Goal: Task Accomplishment & Management: Use online tool/utility

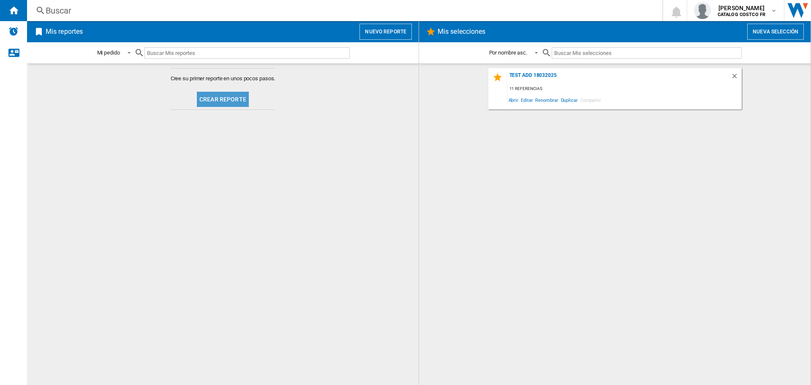
click at [244, 102] on button "Crear reporte" at bounding box center [223, 99] width 52 height 15
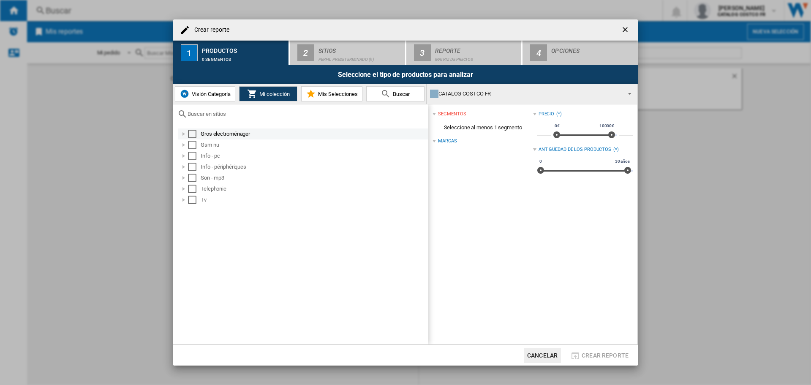
click at [193, 134] on div "Select" at bounding box center [192, 134] width 8 height 8
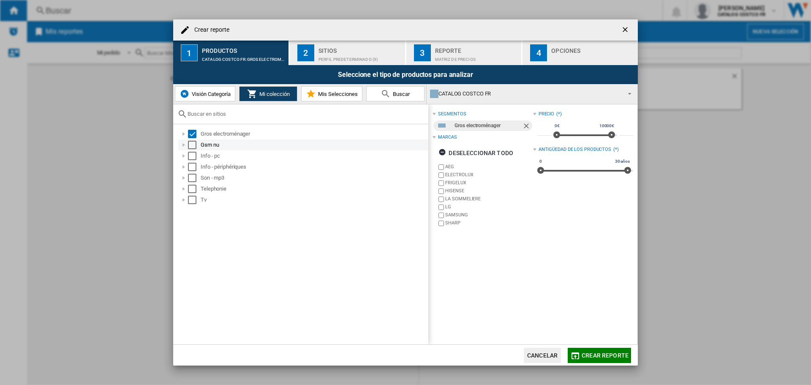
click at [192, 149] on div "Select" at bounding box center [192, 145] width 8 height 8
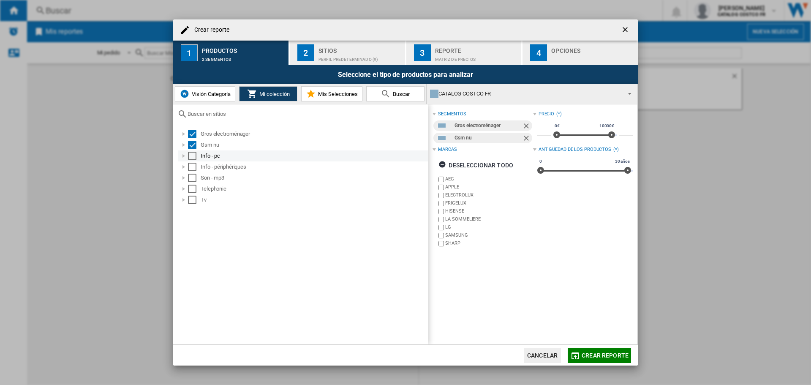
click at [190, 160] on div "Select" at bounding box center [192, 156] width 8 height 8
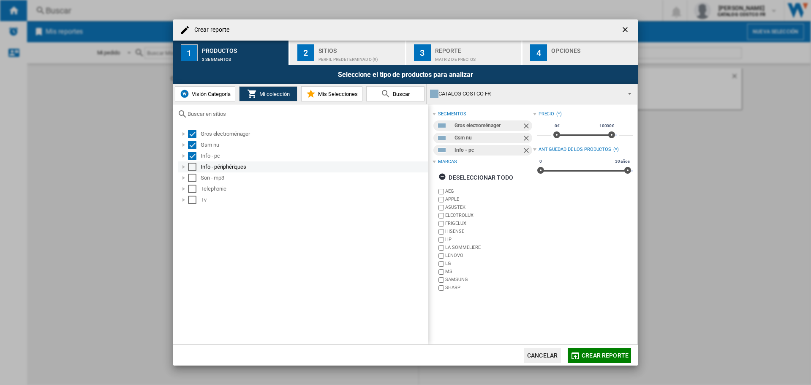
click at [190, 165] on div "Select" at bounding box center [192, 167] width 8 height 8
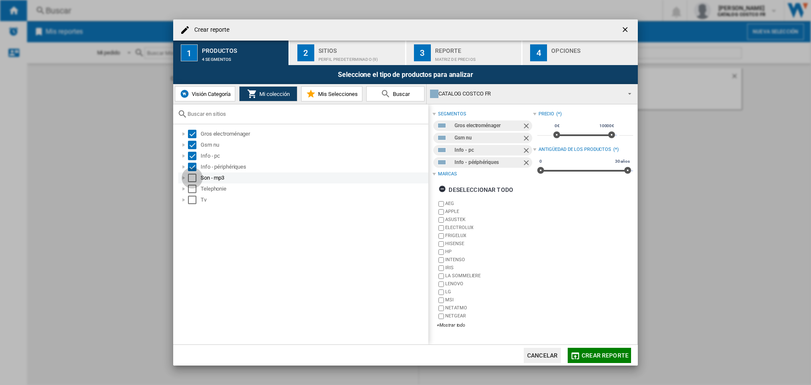
click at [190, 179] on div "Select" at bounding box center [192, 178] width 8 height 8
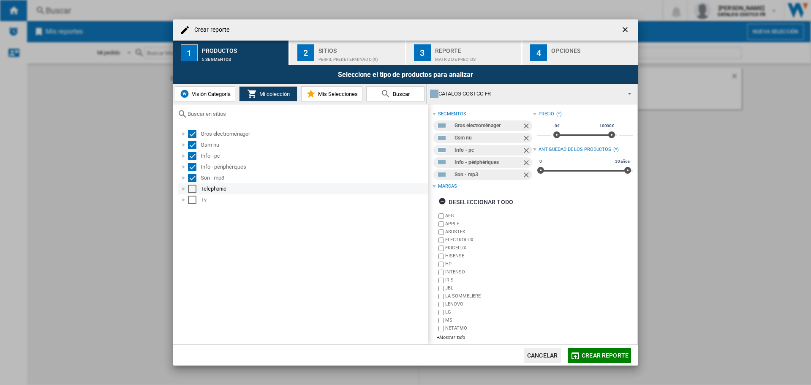
click at [192, 191] on div "Select" at bounding box center [192, 189] width 8 height 8
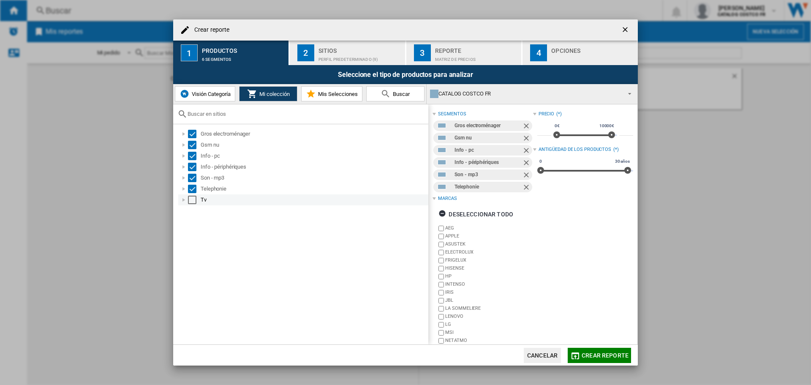
click at [191, 198] on div "Select" at bounding box center [192, 199] width 8 height 8
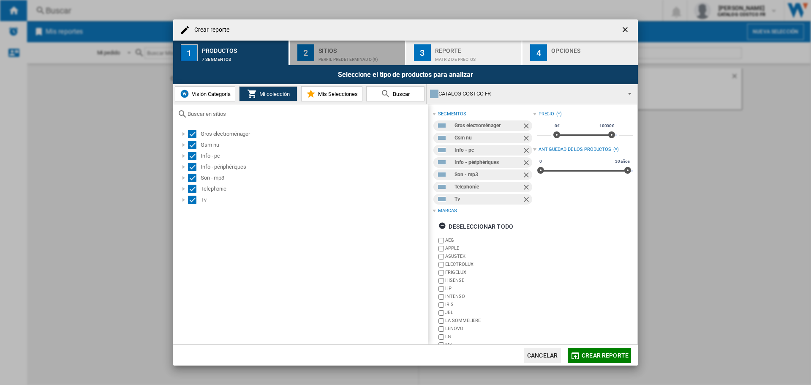
click at [331, 43] on button "2 Sitios Perfil predeterminado (9)" at bounding box center [348, 53] width 116 height 24
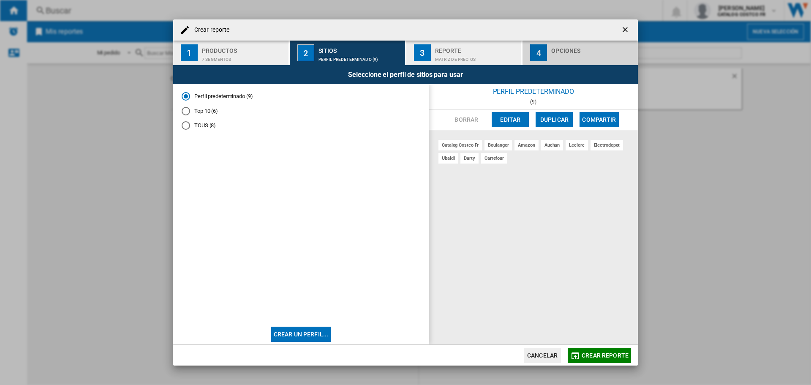
click at [579, 56] on div "button" at bounding box center [592, 57] width 83 height 9
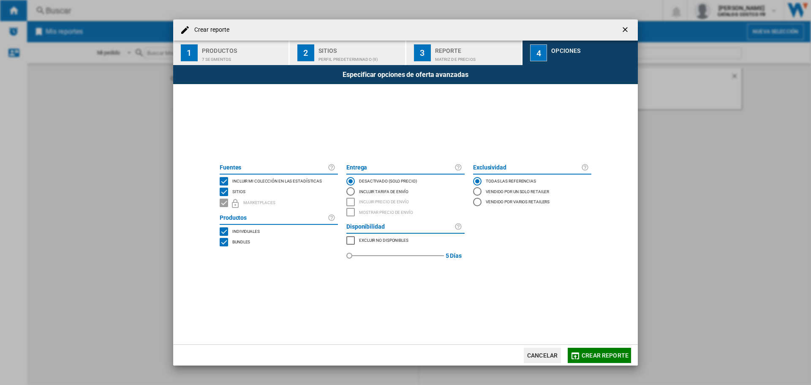
click at [572, 349] on button "Crear reporte" at bounding box center [598, 354] width 63 height 15
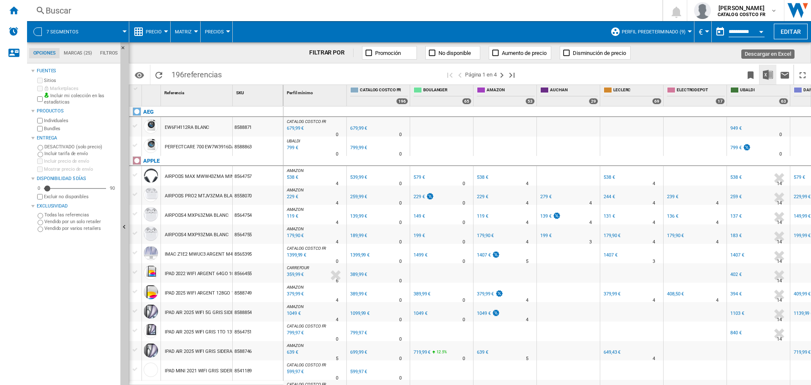
click at [770, 70] on img "Descargar en Excel" at bounding box center [768, 75] width 10 height 10
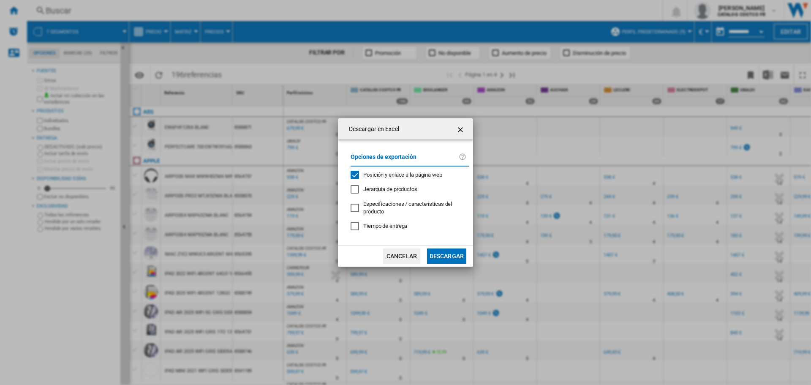
click at [430, 256] on button "Descargar" at bounding box center [446, 255] width 39 height 15
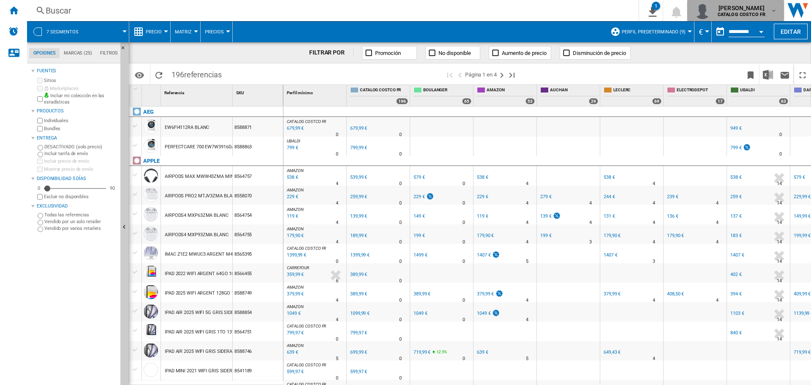
click at [774, 12] on md-icon "button" at bounding box center [773, 10] width 7 height 7
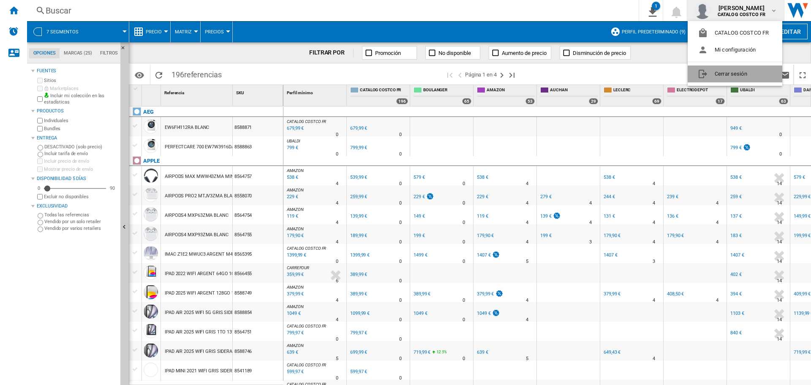
click at [739, 71] on button "Cerrar sesión" at bounding box center [734, 73] width 95 height 17
